Goal: Task Accomplishment & Management: Use online tool/utility

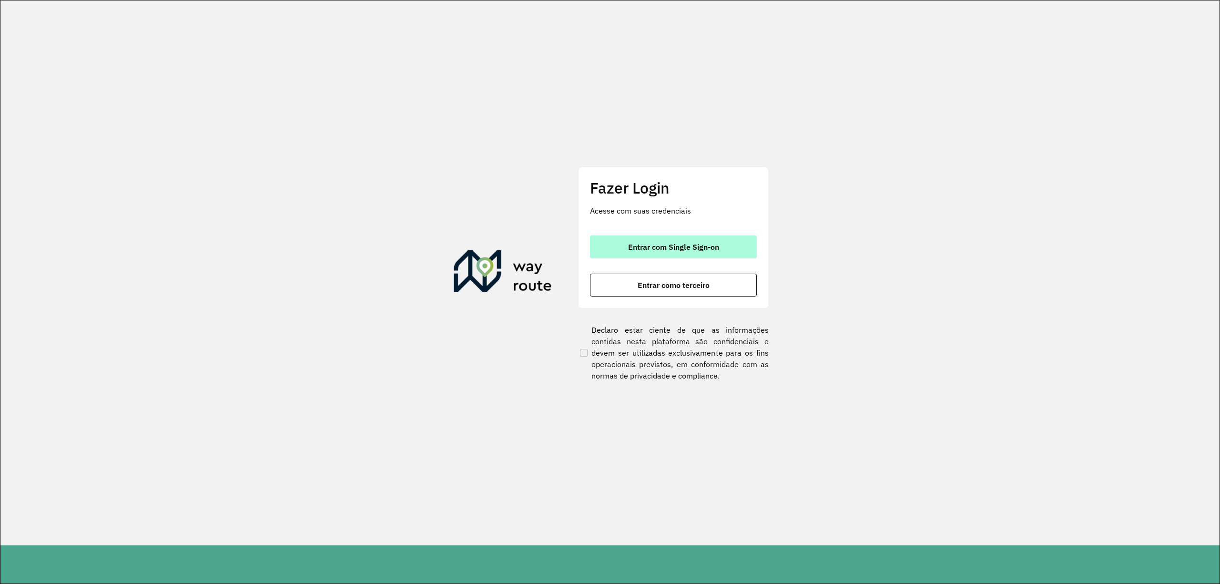
click at [646, 235] on button "Entrar com Single Sign-on" at bounding box center [673, 246] width 167 height 23
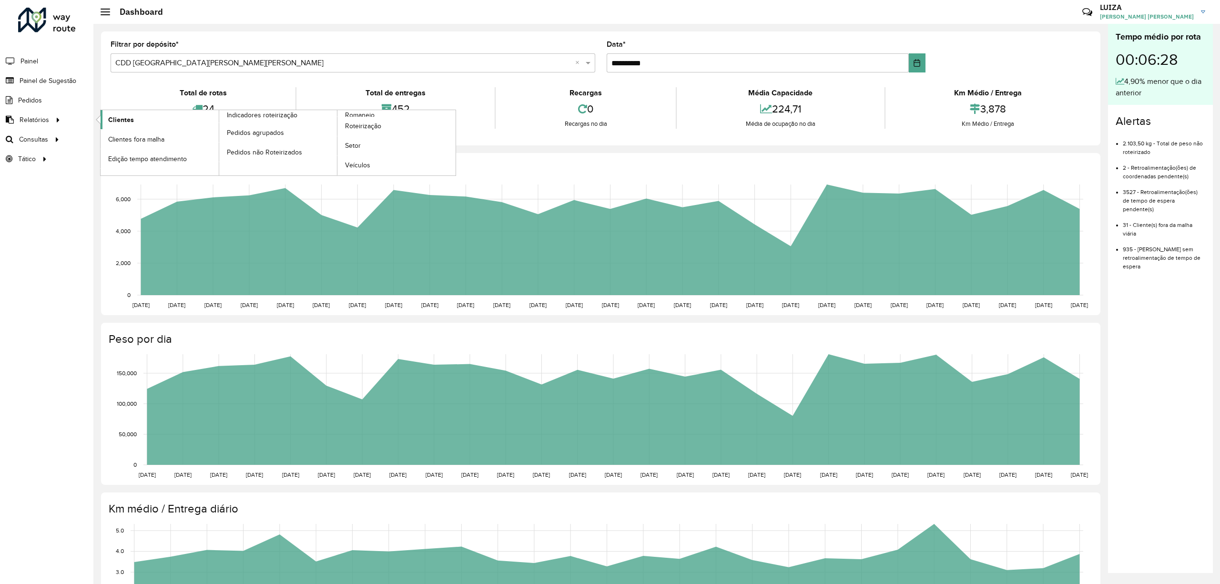
click at [125, 113] on link "Clientes" at bounding box center [160, 119] width 118 height 19
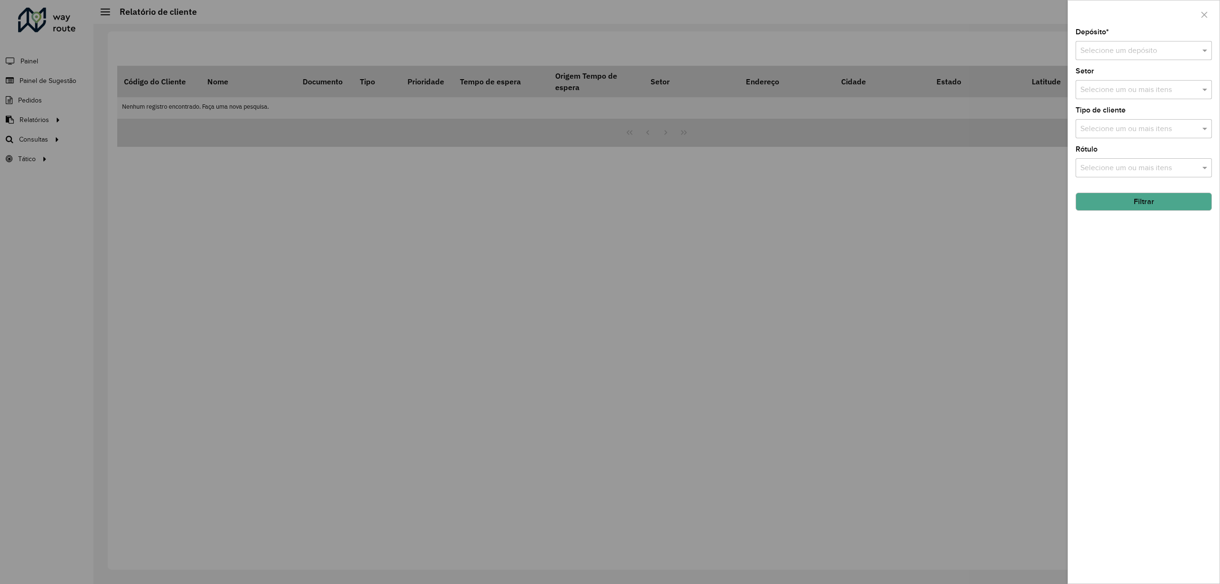
click at [32, 81] on div at bounding box center [610, 292] width 1220 height 584
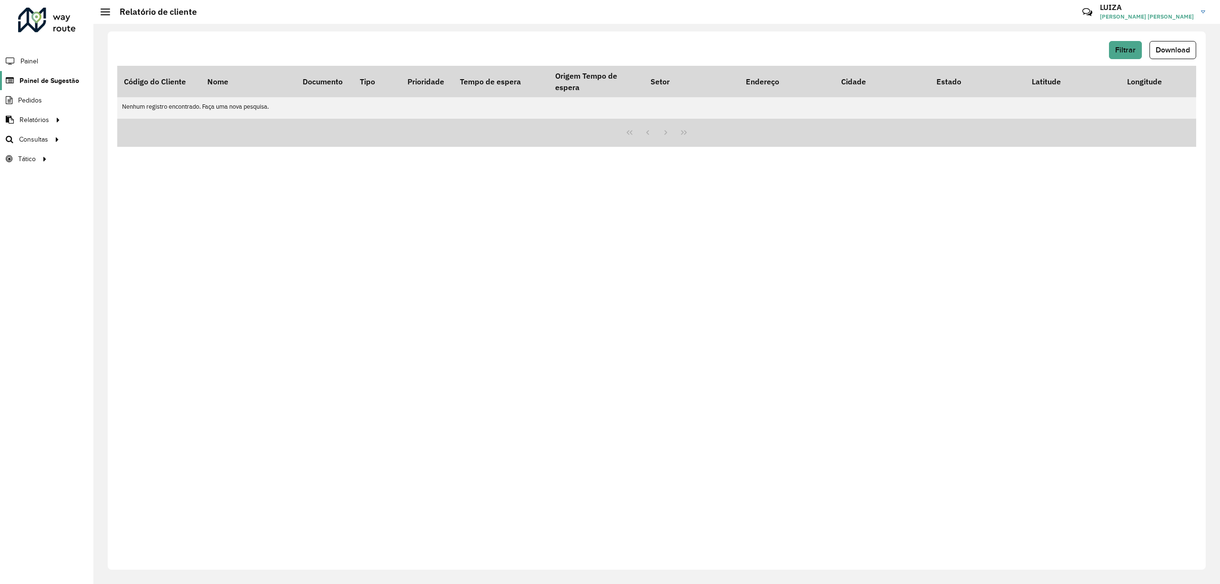
click at [33, 81] on span "Painel de Sugestão" at bounding box center [50, 81] width 60 height 10
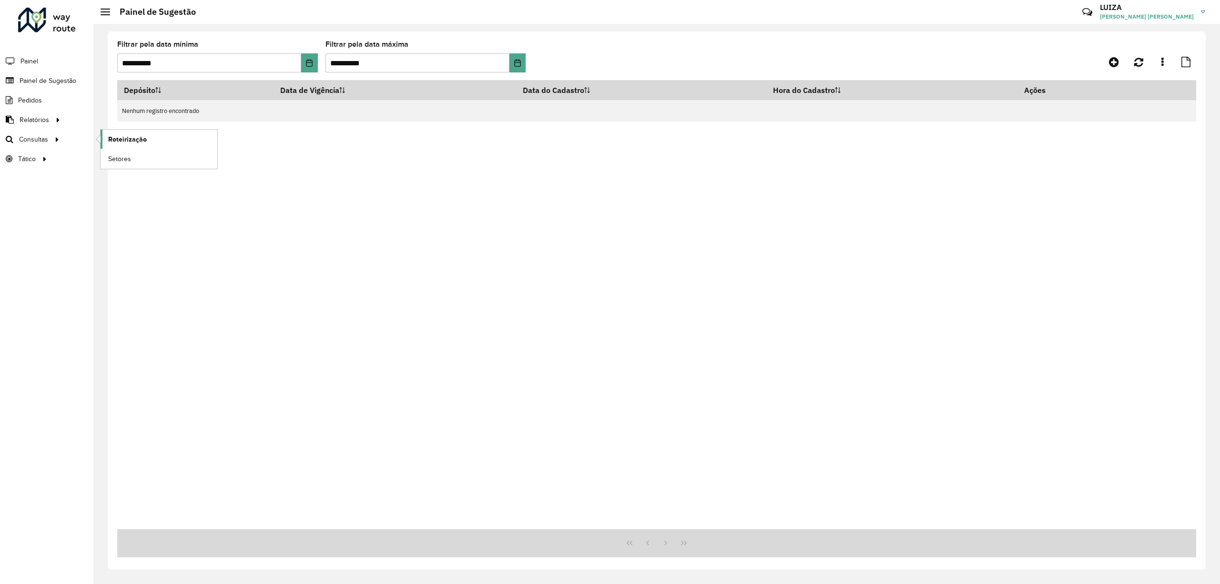
click at [134, 137] on span "Roteirização" at bounding box center [127, 139] width 39 height 10
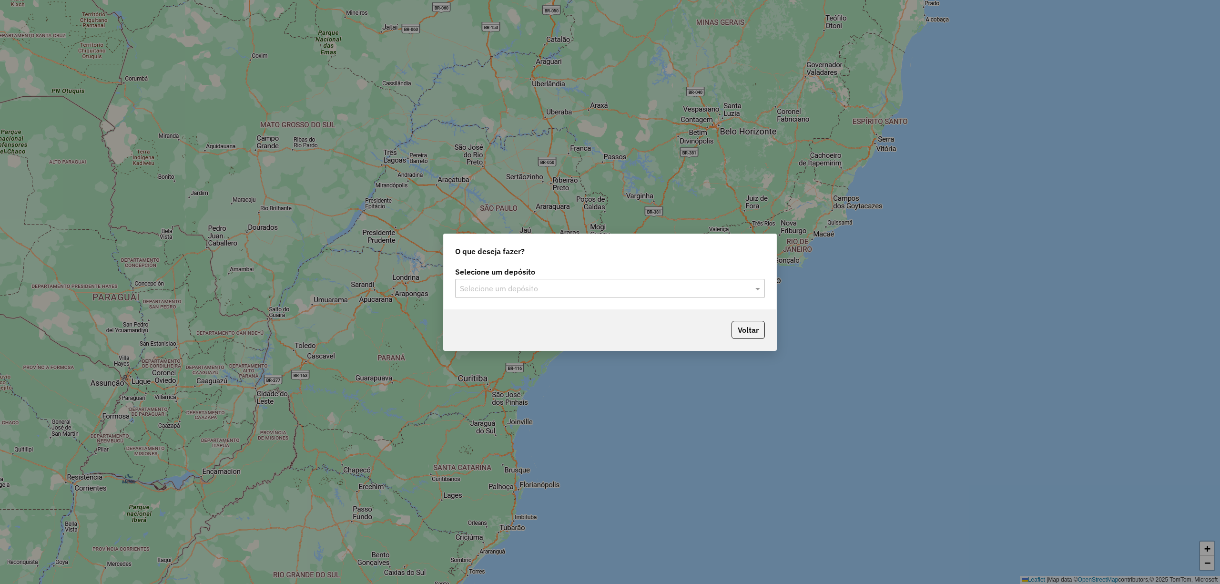
click at [536, 291] on input "text" at bounding box center [600, 288] width 281 height 11
click at [512, 331] on span "CDD [GEOGRAPHIC_DATA]" at bounding box center [505, 331] width 93 height 8
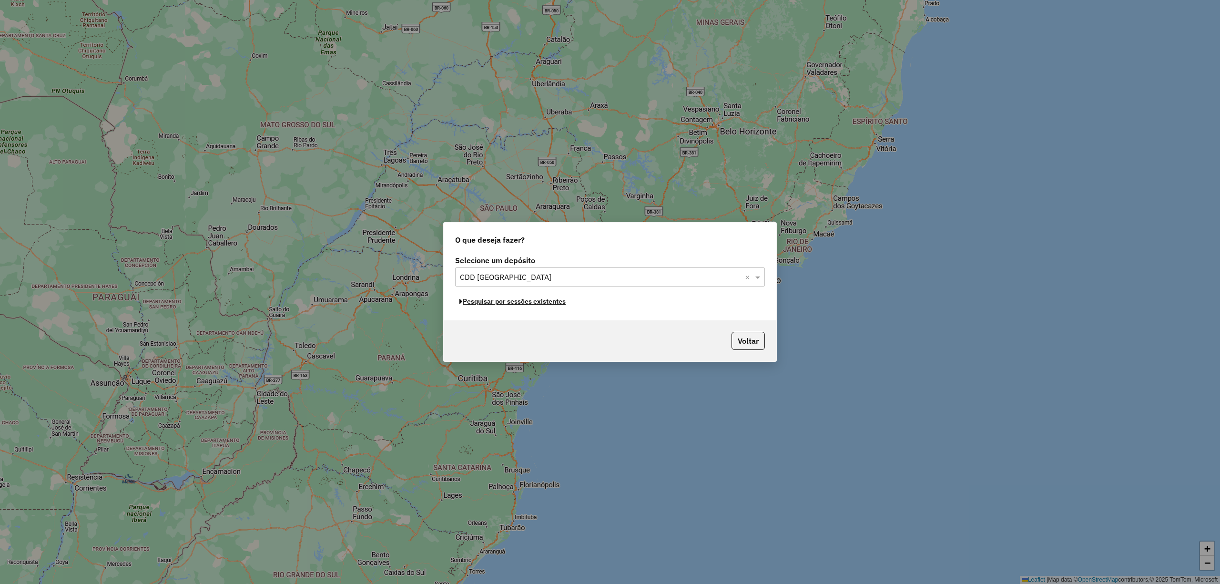
click at [507, 302] on button "Pesquisar por sessões existentes" at bounding box center [512, 301] width 115 height 15
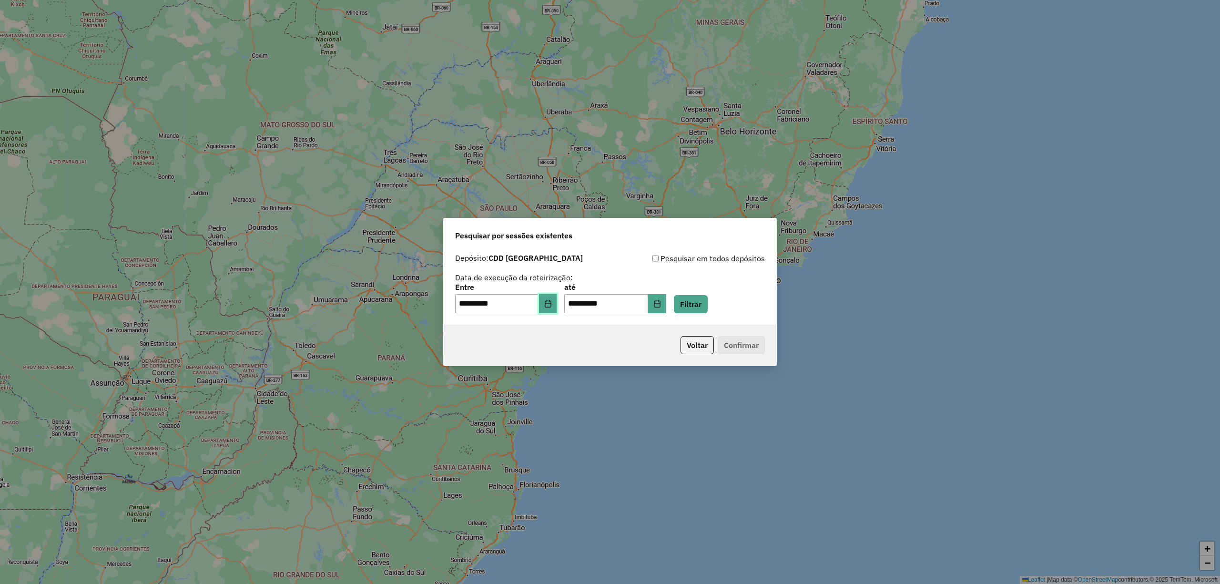
click at [552, 304] on icon "Choose Date" at bounding box center [548, 304] width 8 height 8
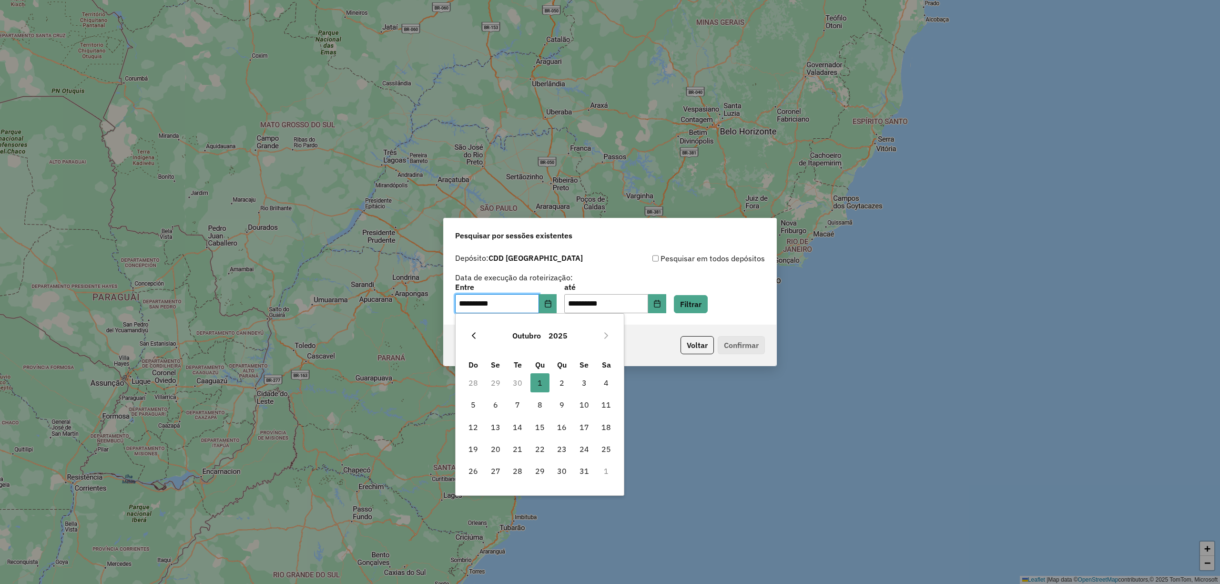
click at [475, 338] on icon "Previous Month" at bounding box center [474, 335] width 4 height 7
click at [519, 466] on span "30" at bounding box center [517, 470] width 19 height 19
click at [519, 466] on div "**********" at bounding box center [610, 292] width 1220 height 584
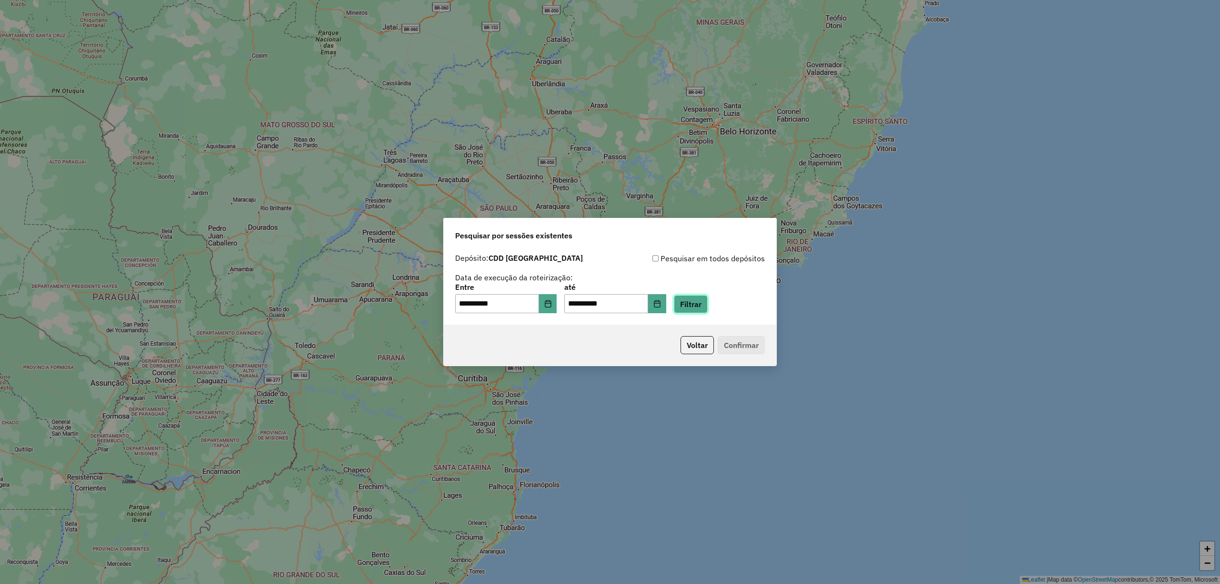
click at [702, 302] on button "Filtrar" at bounding box center [691, 304] width 34 height 18
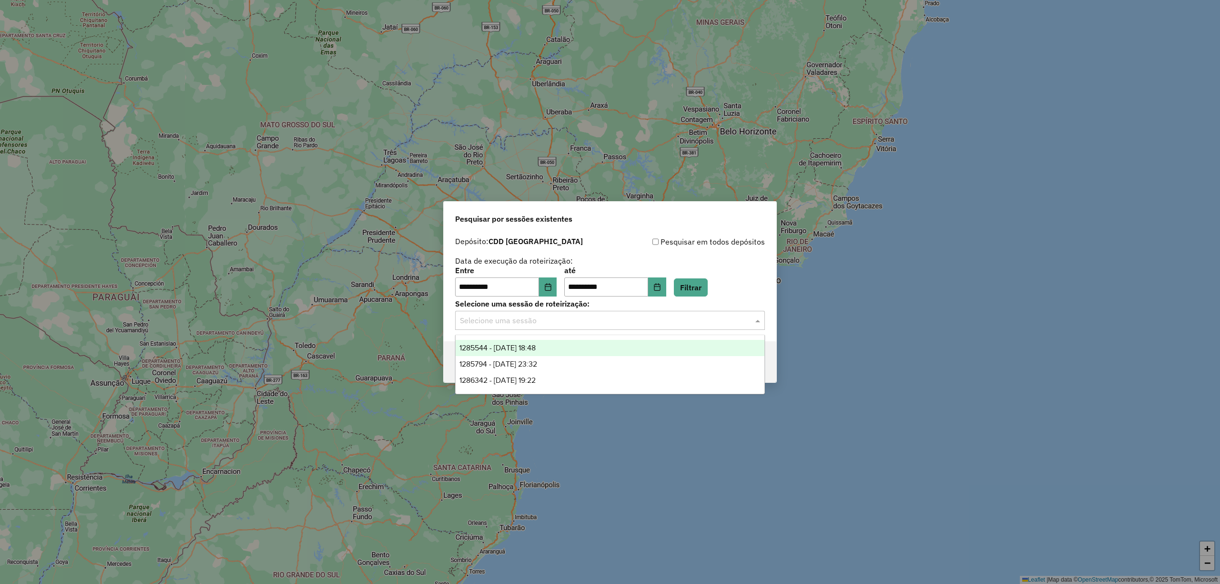
click at [525, 321] on input "text" at bounding box center [600, 320] width 281 height 11
click at [519, 347] on span "1285544 - 30/09/2025 18:48" at bounding box center [497, 348] width 76 height 8
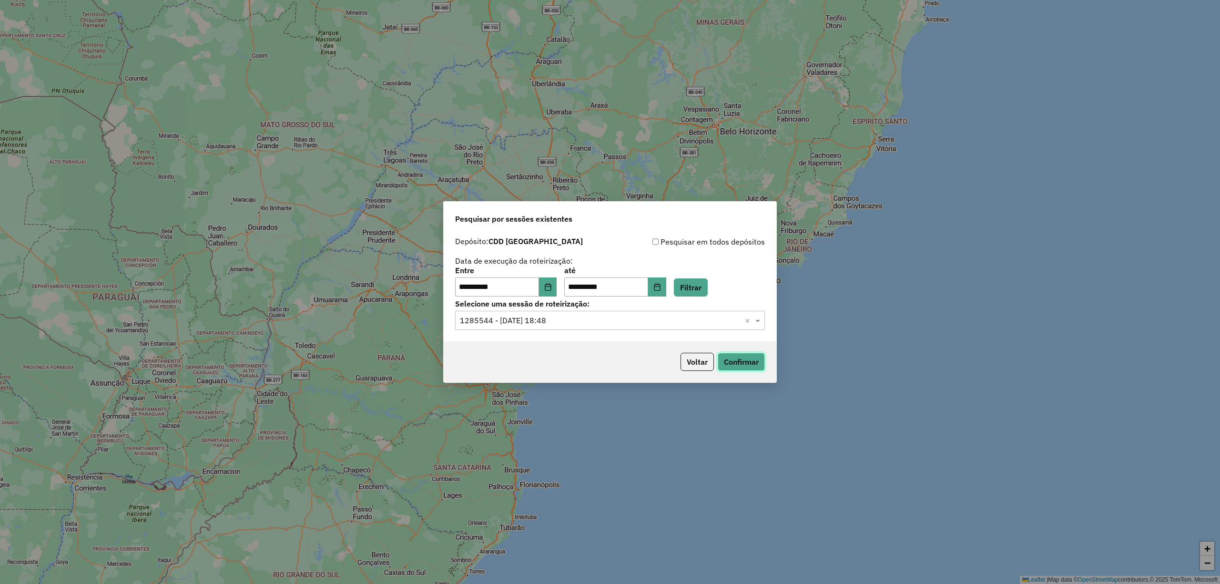
click at [754, 362] on button "Confirmar" at bounding box center [741, 362] width 47 height 18
click at [552, 286] on icon "Choose Date" at bounding box center [548, 287] width 8 height 8
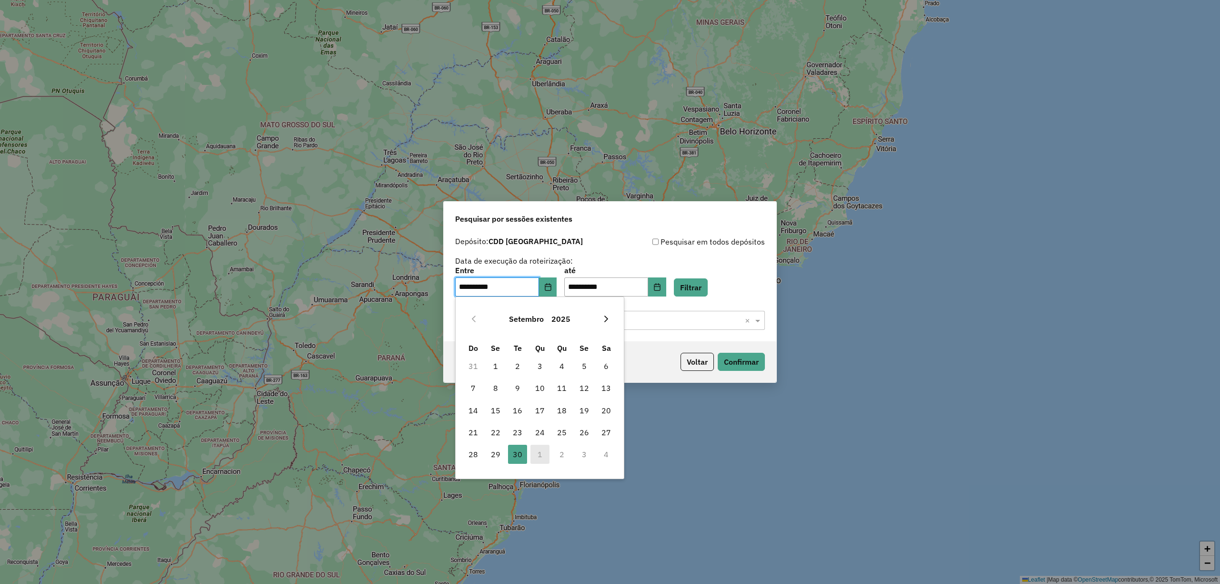
click at [604, 312] on button "Next Month" at bounding box center [605, 318] width 15 height 15
click at [542, 366] on span "1" at bounding box center [539, 365] width 19 height 19
type input "**********"
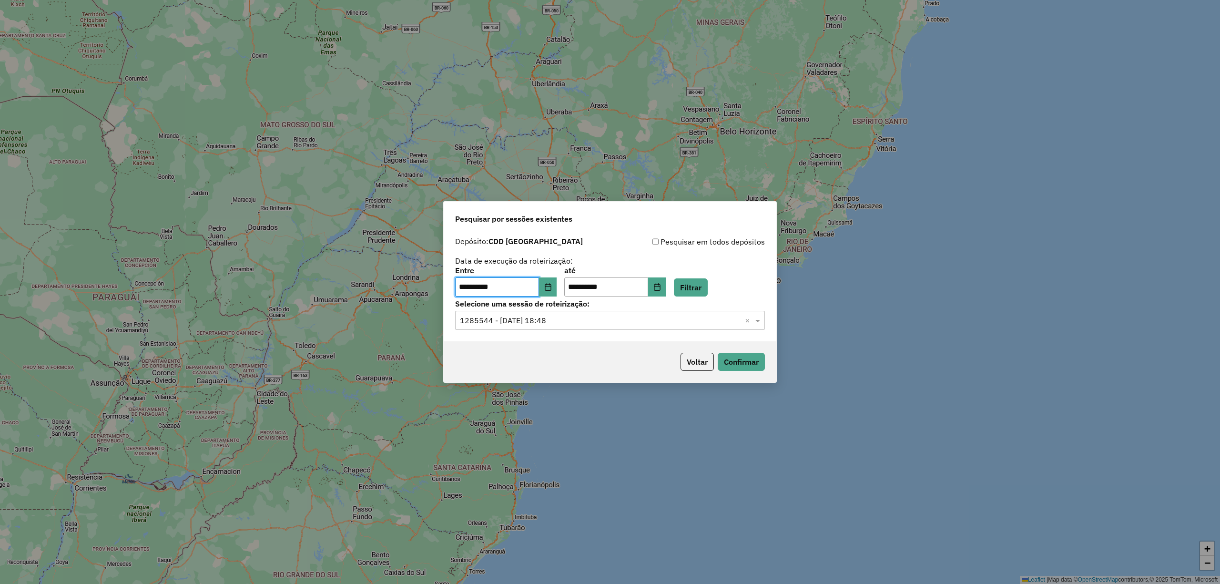
click at [624, 321] on input "text" at bounding box center [600, 320] width 281 height 11
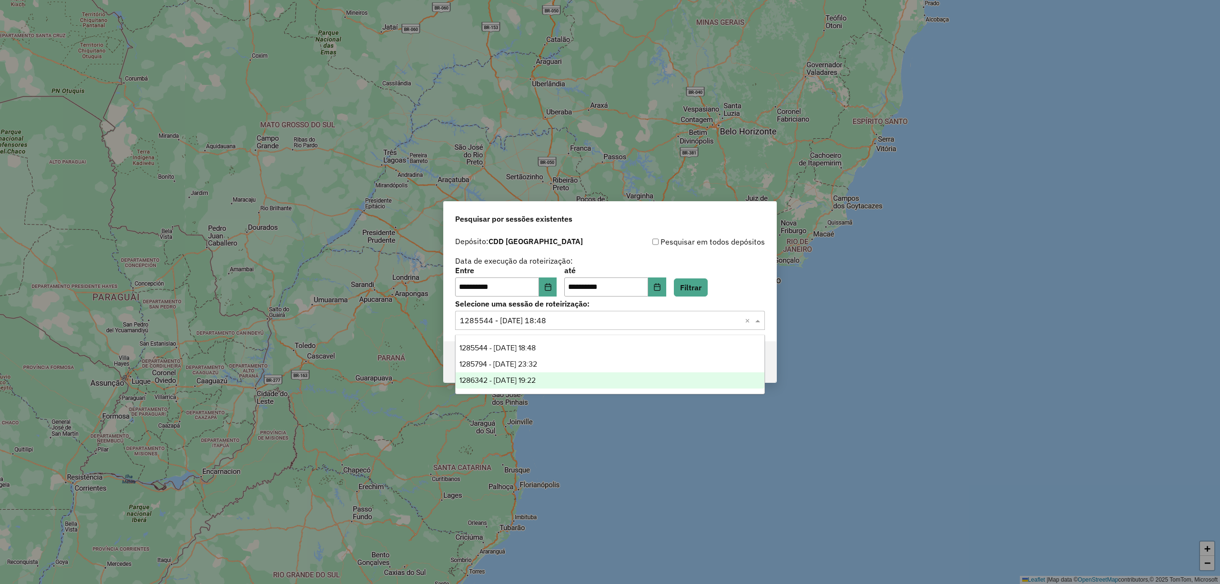
click at [558, 379] on div "1286342 - 01/10/2025 19:22" at bounding box center [610, 380] width 308 height 16
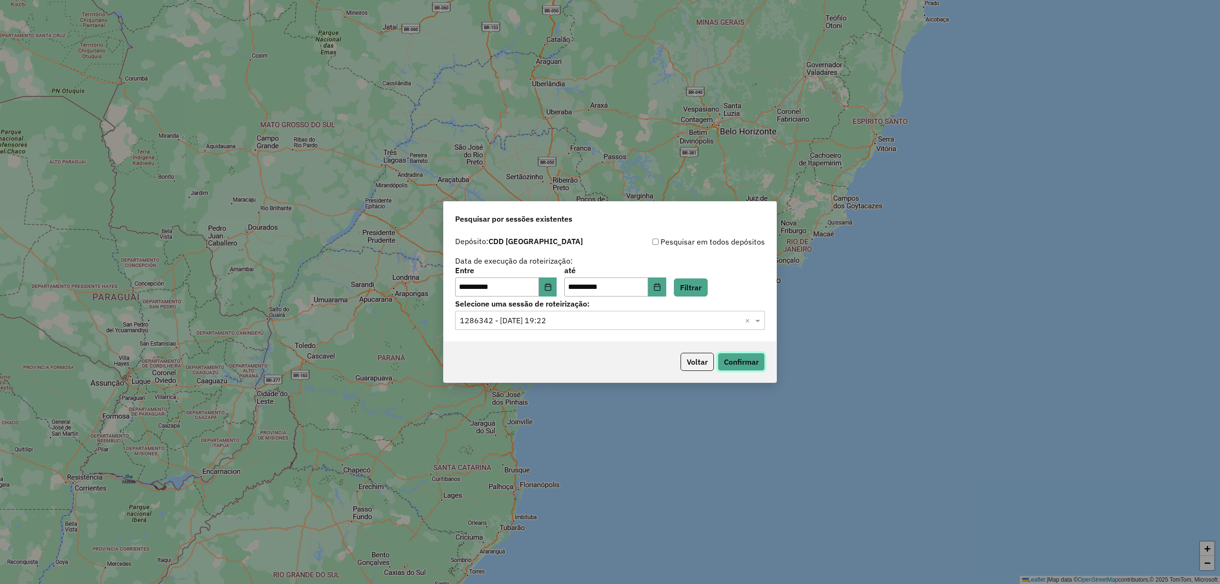
click at [740, 362] on button "Confirmar" at bounding box center [741, 362] width 47 height 18
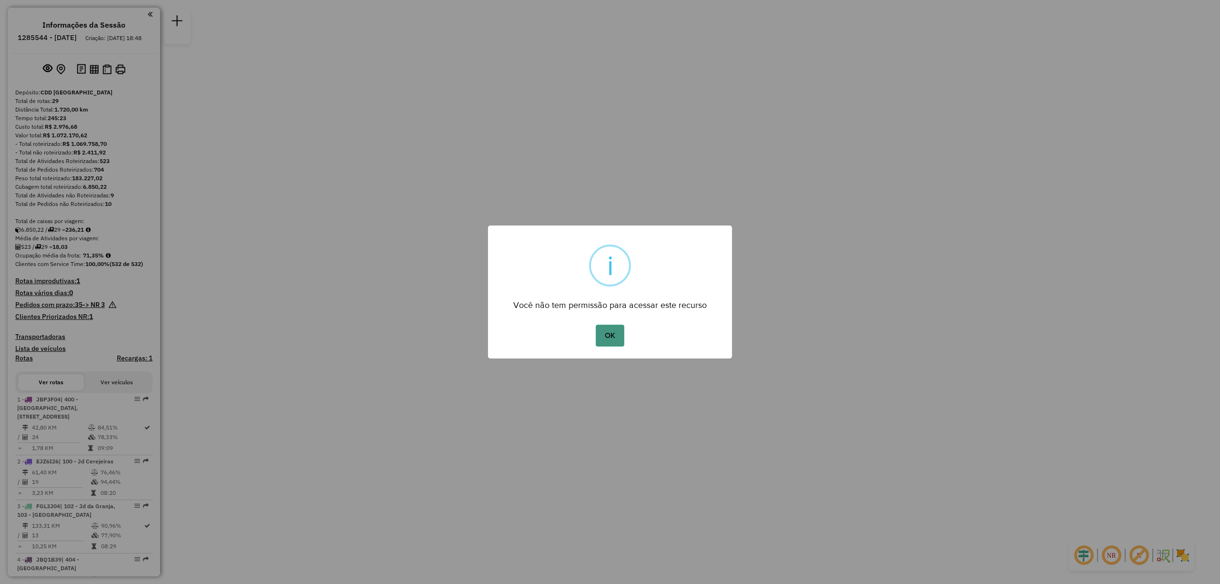
click at [617, 332] on button "OK" at bounding box center [610, 335] width 28 height 22
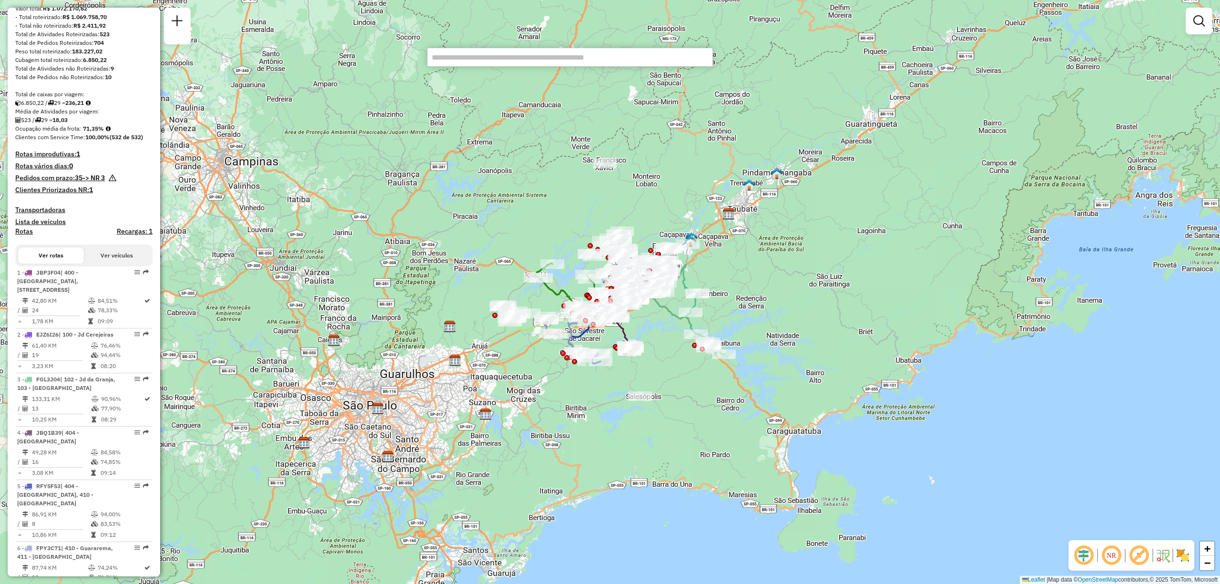
scroll to position [1377, 0]
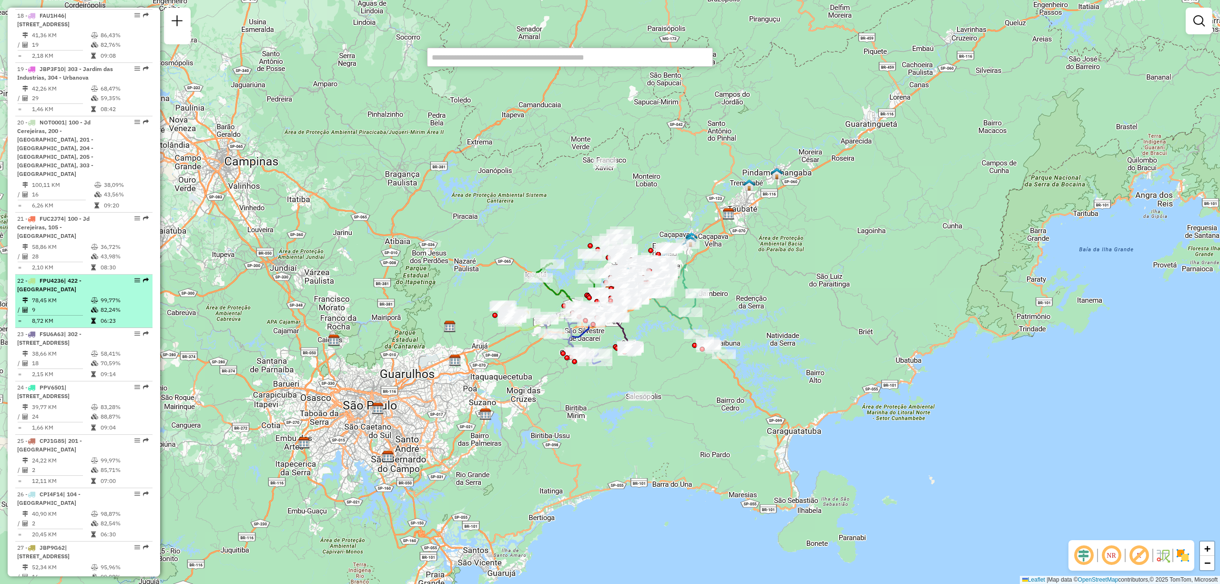
click at [62, 294] on div "22 - FPU4236 | 422 - Parque Meia Lua" at bounding box center [67, 284] width 101 height 17
select select "**********"
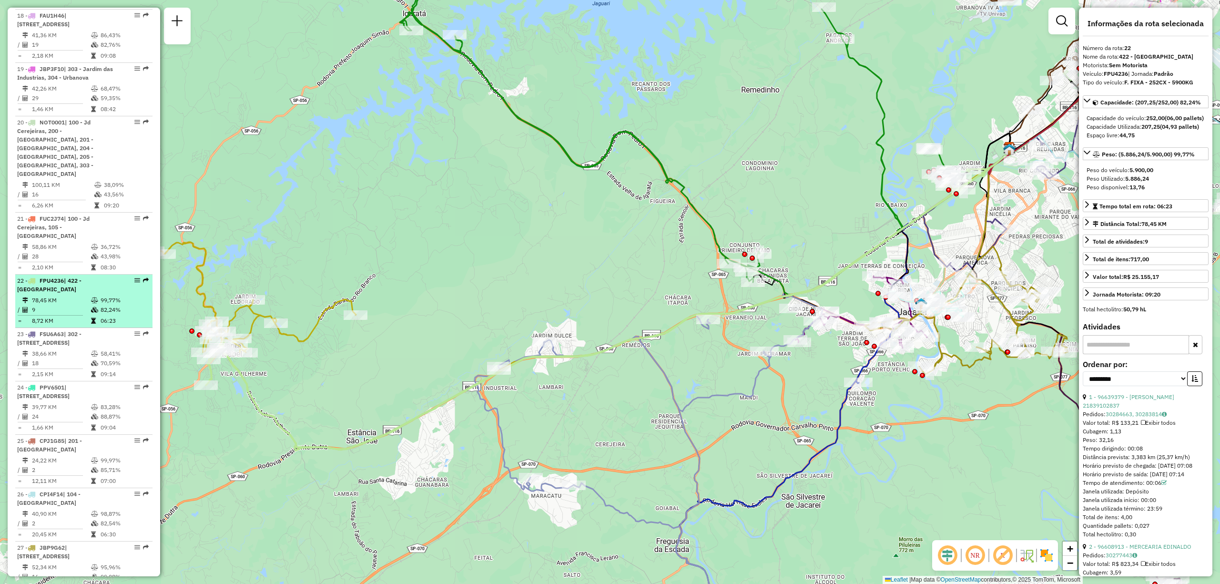
click at [62, 294] on div "22 - FPU4236 | 422 - Parque Meia Lua" at bounding box center [67, 284] width 101 height 17
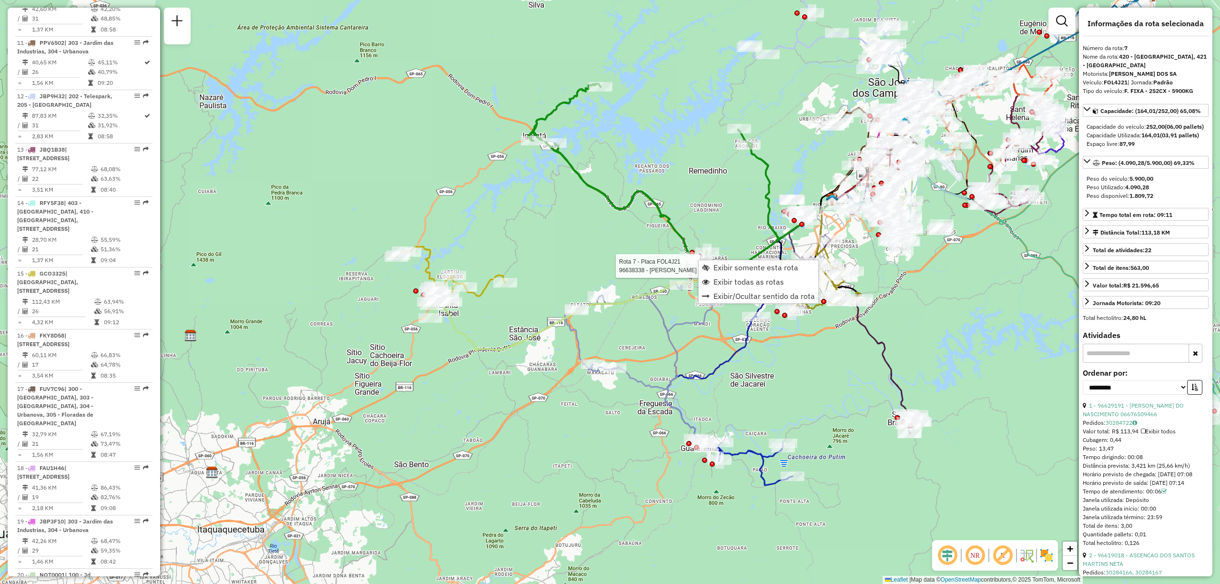
scroll to position [732, 0]
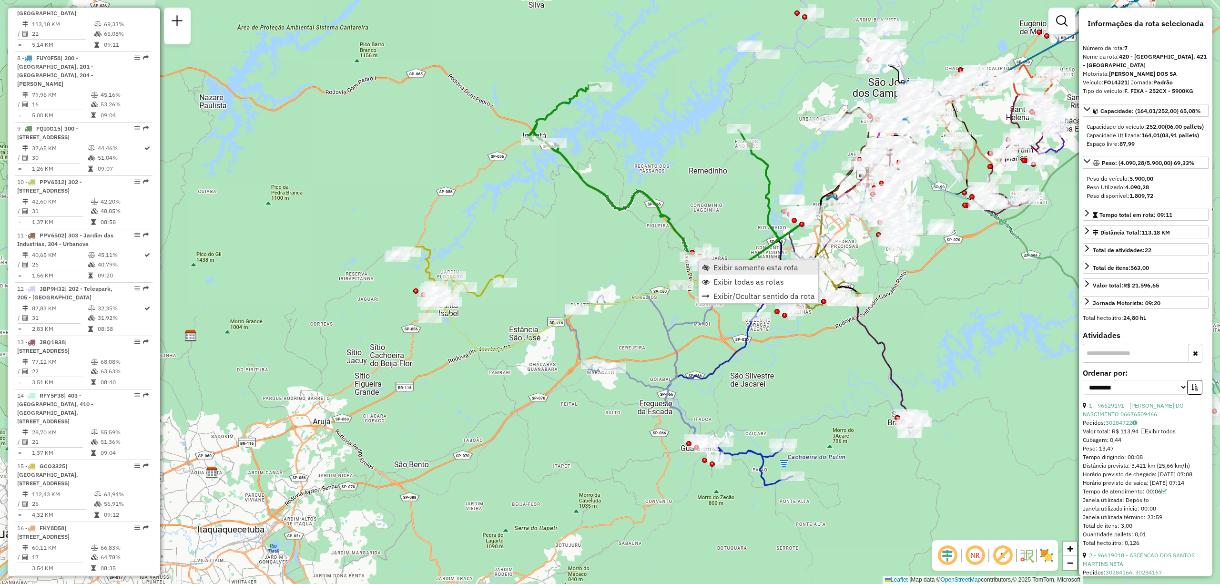
click at [724, 264] on span "Exibir somente esta rota" at bounding box center [755, 268] width 85 height 8
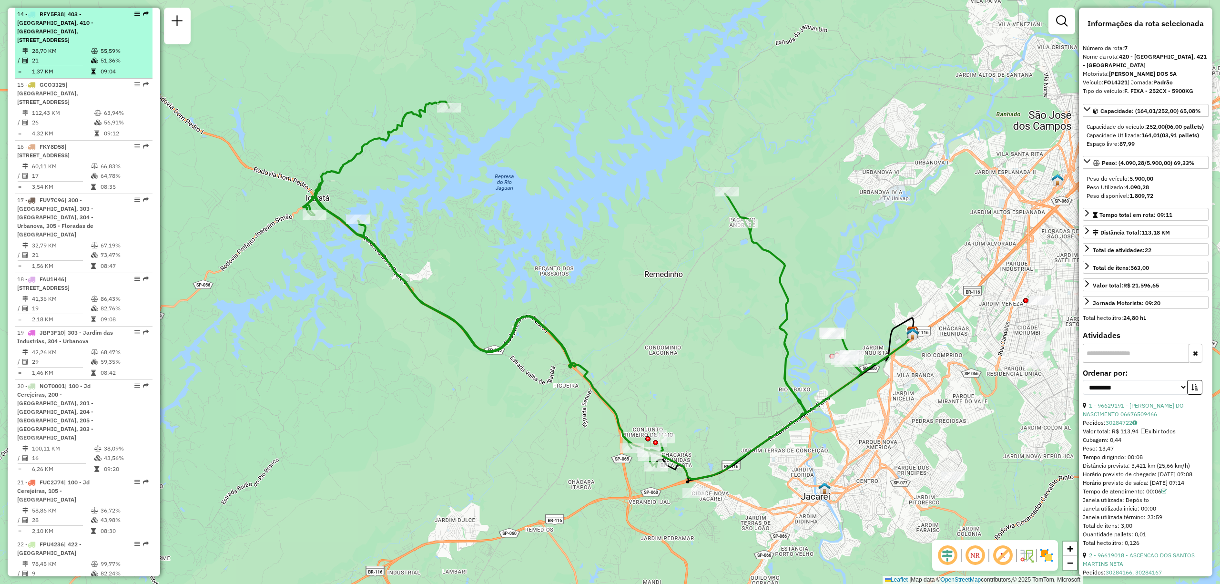
scroll to position [1430, 0]
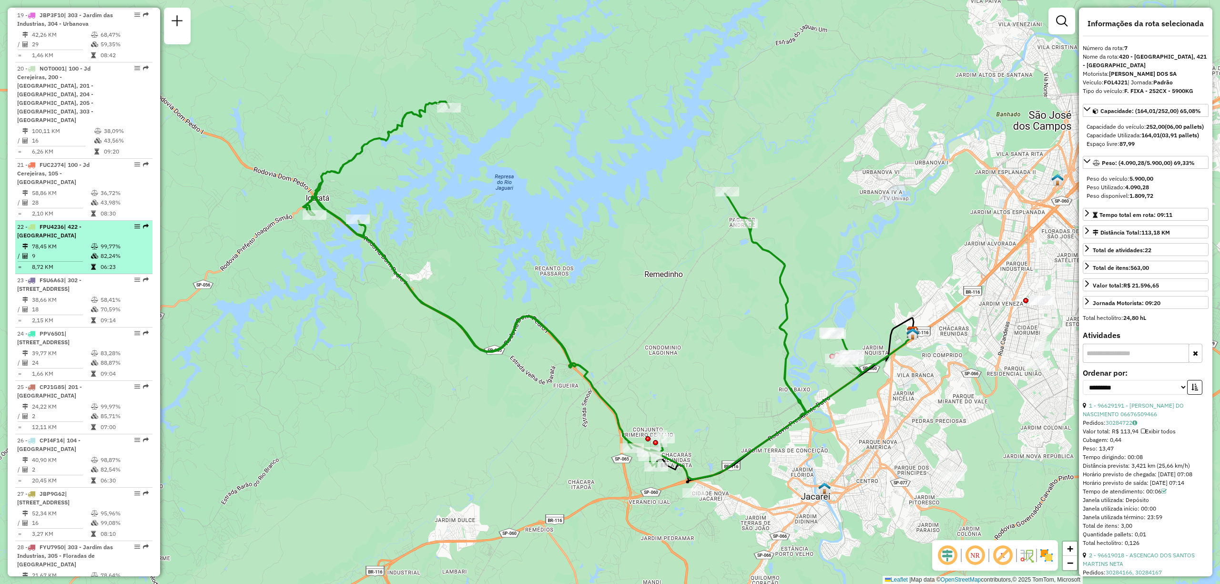
click at [52, 230] on span "FPU4236" at bounding box center [52, 226] width 24 height 7
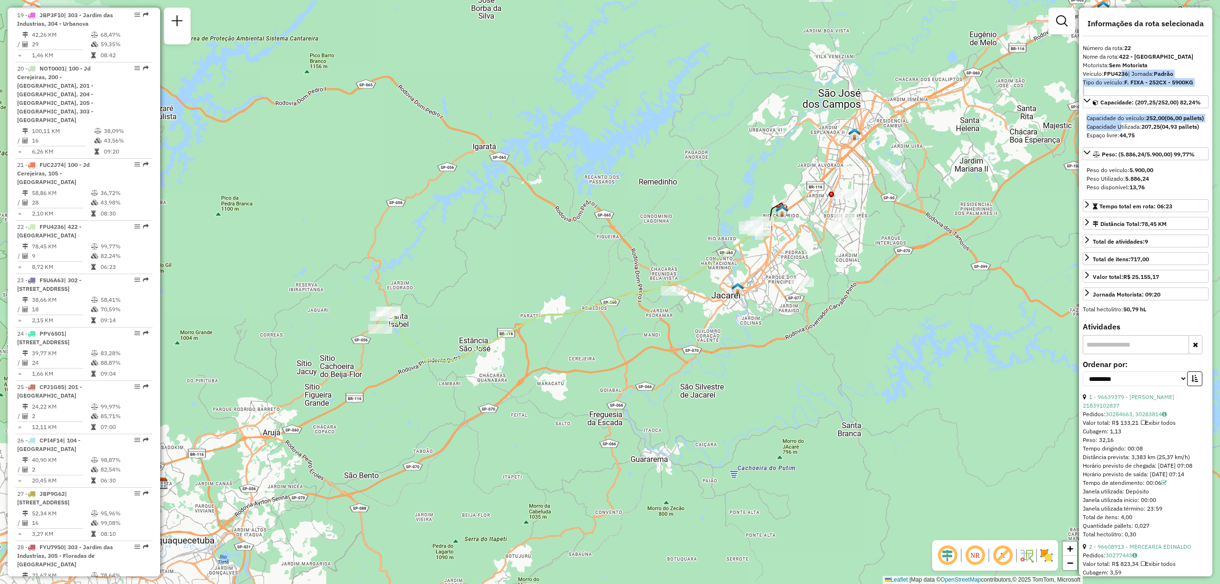
drag, startPoint x: 1123, startPoint y: 73, endPoint x: 1119, endPoint y: 135, distance: 62.5
click at [1119, 135] on div "**********" at bounding box center [1145, 292] width 133 height 568
click at [1141, 122] on div "Capacidade do veículo: 252,00 (06,00 pallets)" at bounding box center [1145, 118] width 118 height 9
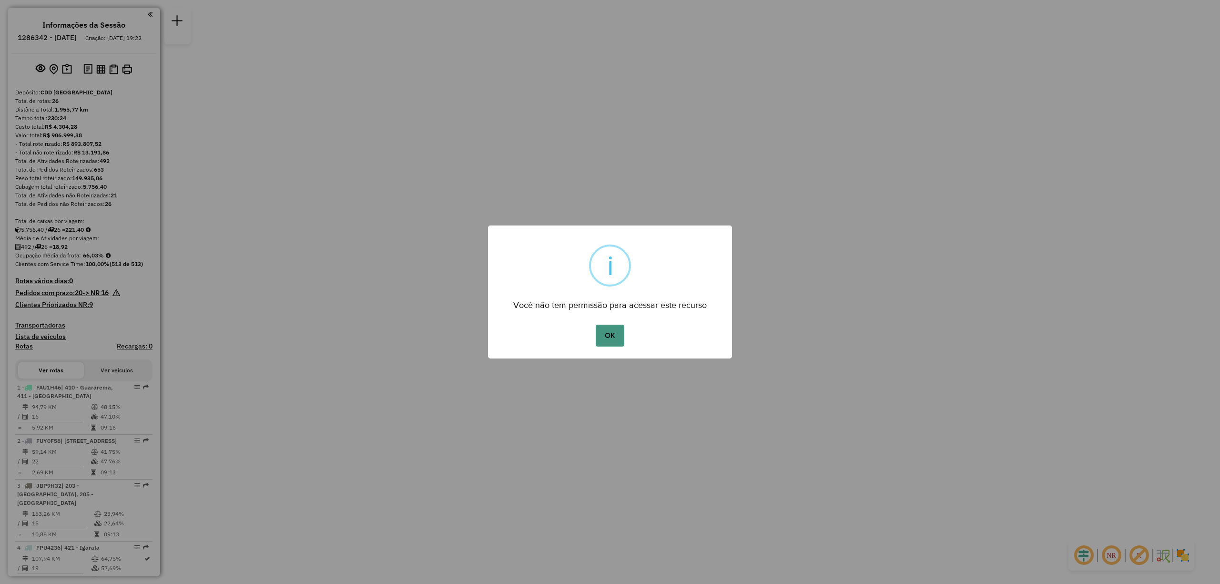
click at [615, 340] on button "OK" at bounding box center [610, 335] width 28 height 22
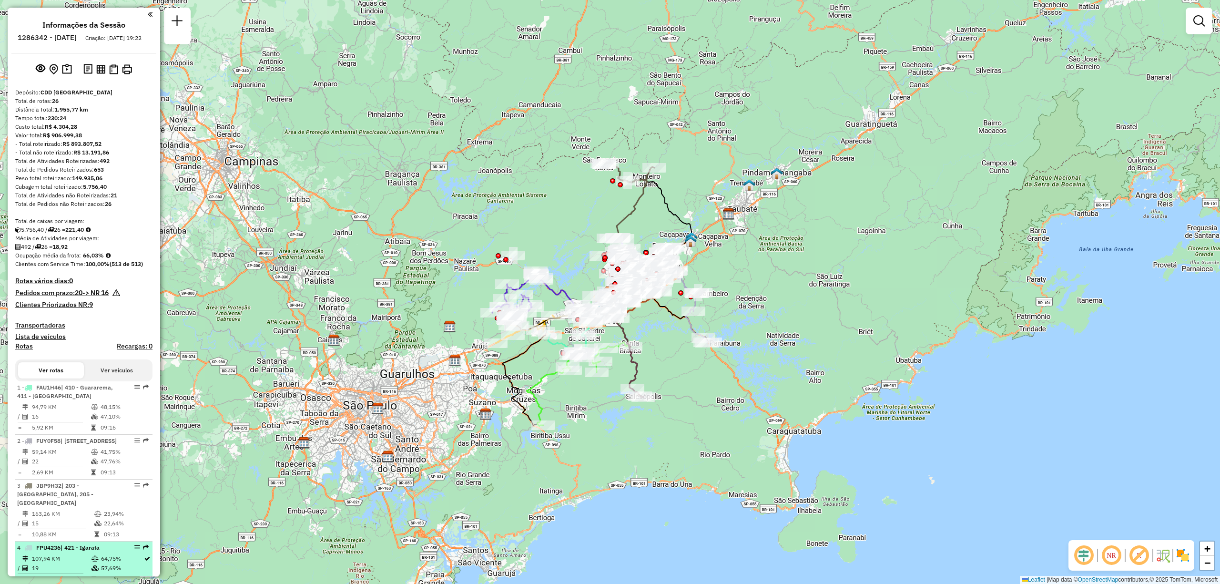
click at [44, 551] on span "FPU4236" at bounding box center [48, 547] width 24 height 7
select select "**********"
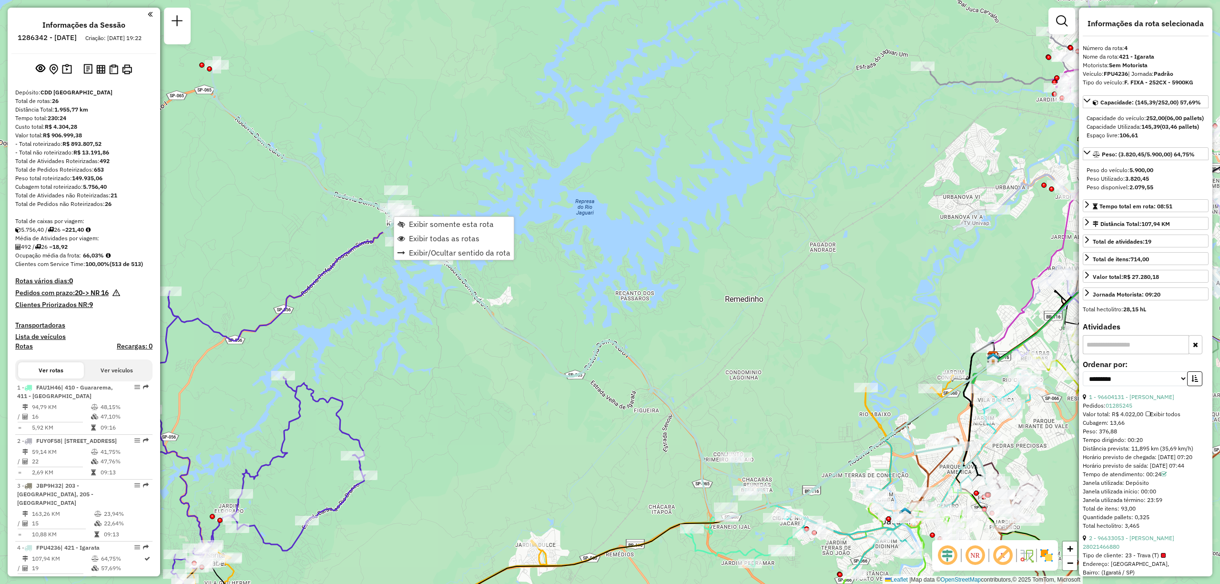
scroll to position [551, 0]
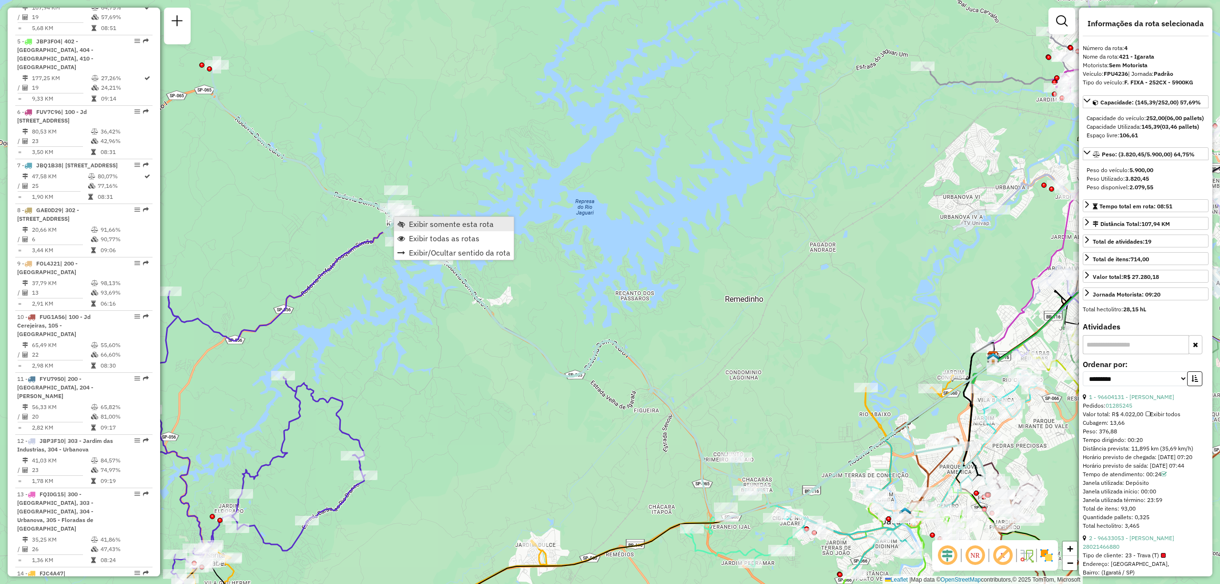
click at [429, 218] on link "Exibir somente esta rota" at bounding box center [454, 224] width 120 height 14
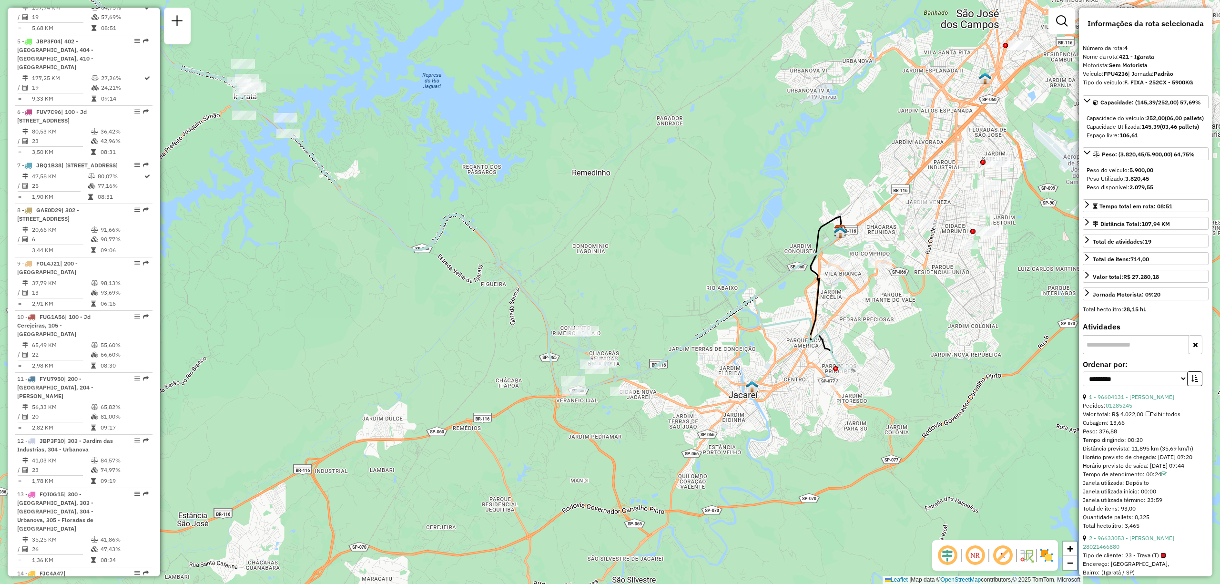
drag, startPoint x: 656, startPoint y: 418, endPoint x: 668, endPoint y: 431, distance: 17.5
click at [668, 431] on div "Janela de atendimento Grade de atendimento Capacidade Transportadoras Veículos …" at bounding box center [610, 292] width 1220 height 584
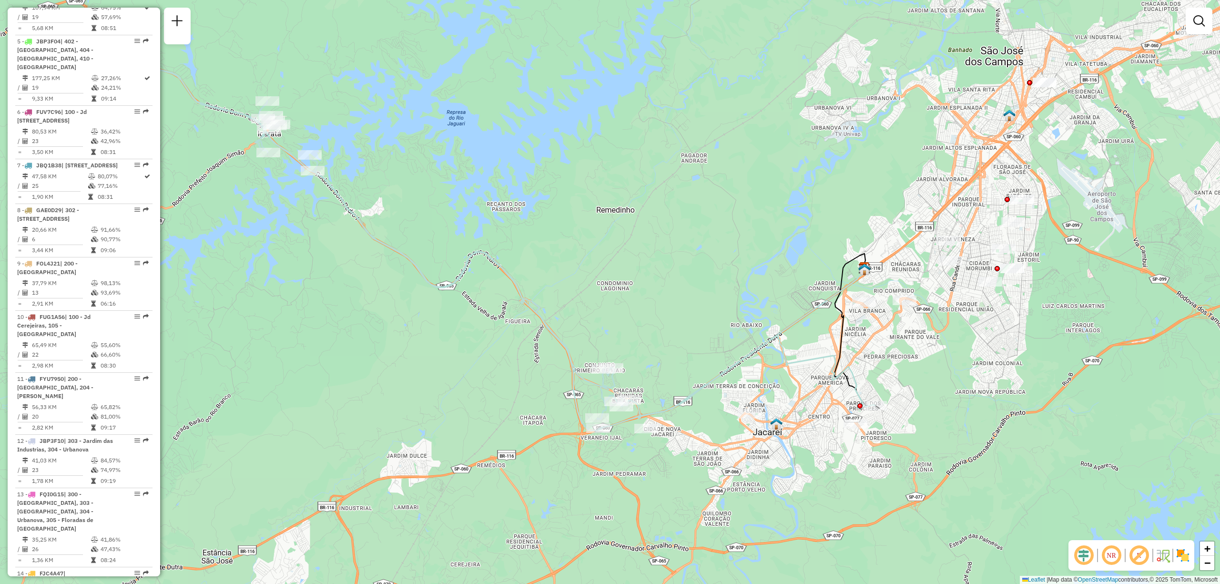
drag, startPoint x: 983, startPoint y: 270, endPoint x: 976, endPoint y: 361, distance: 91.2
click at [976, 361] on div "Janela de atendimento Grade de atendimento Capacidade Transportadoras Veículos …" at bounding box center [610, 292] width 1220 height 584
click at [0, 21] on div "Janela de atendimento Grade de atendimento Capacidade Transportadoras Veículos …" at bounding box center [610, 292] width 1220 height 584
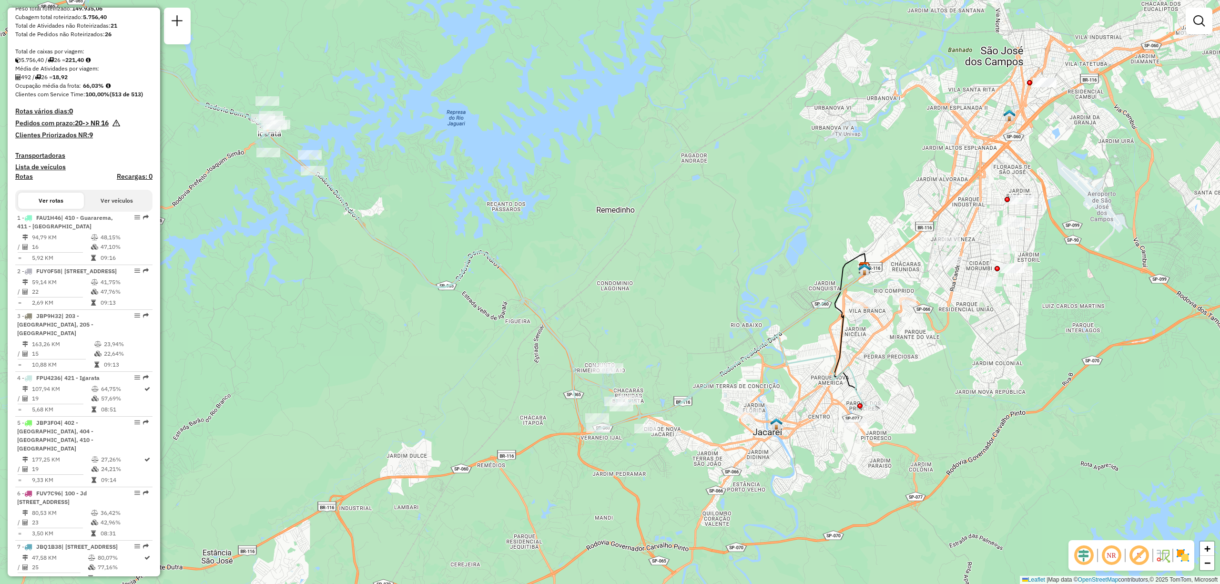
scroll to position [0, 0]
